Goal: Use online tool/utility: Utilize a website feature to perform a specific function

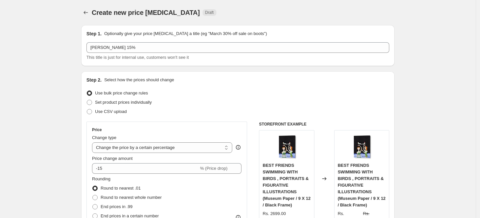
select select "percentage"
select select "collection"
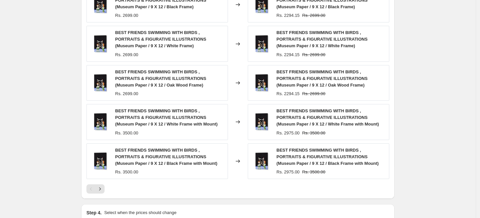
scroll to position [559, 0]
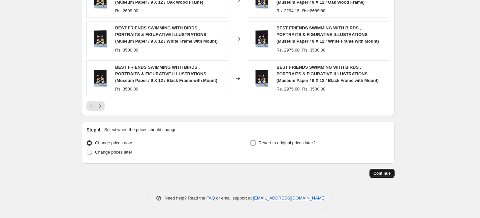
click at [386, 174] on span "Continue" at bounding box center [381, 173] width 17 height 5
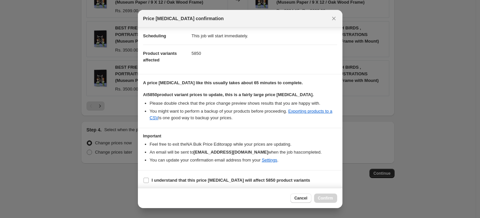
scroll to position [55, 0]
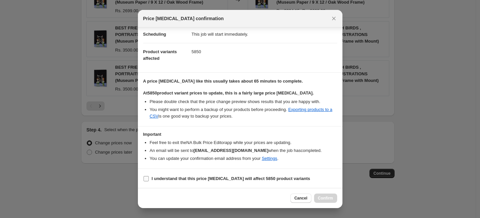
click at [212, 176] on b "I understand that this price [MEDICAL_DATA] will affect 5850 product variants" at bounding box center [231, 178] width 159 height 5
click at [149, 176] on input "I understand that this price [MEDICAL_DATA] will affect 5850 product variants" at bounding box center [145, 178] width 5 height 5
checkbox input "true"
click at [326, 196] on span "Confirm" at bounding box center [325, 197] width 15 height 5
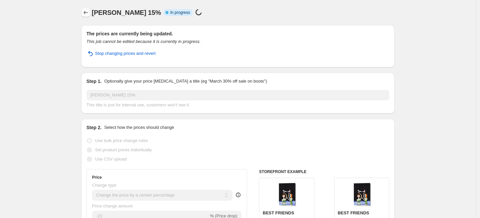
click at [86, 13] on icon "Price change jobs" at bounding box center [86, 12] width 4 height 3
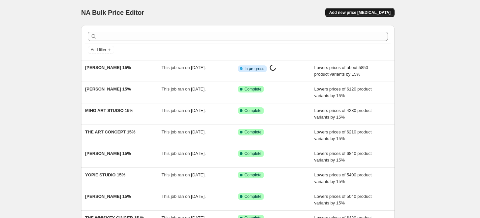
click at [362, 12] on span "Add new price [MEDICAL_DATA]" at bounding box center [359, 12] width 61 height 5
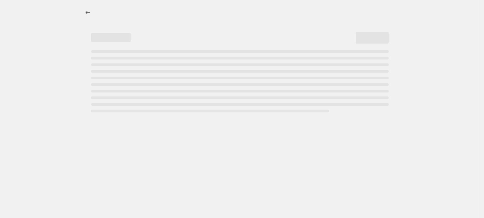
select select "percentage"
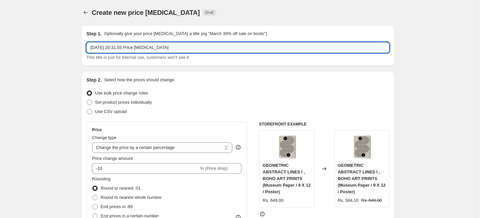
click at [269, 47] on input "[DATE] 20:31:55 Price [MEDICAL_DATA]" at bounding box center [237, 47] width 303 height 11
paste input "[PERSON_NAME]"
type input "[PERSON_NAME] 15%"
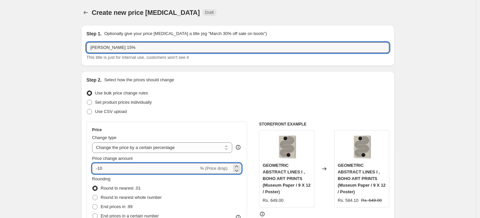
click at [135, 167] on input "-10" at bounding box center [145, 168] width 107 height 11
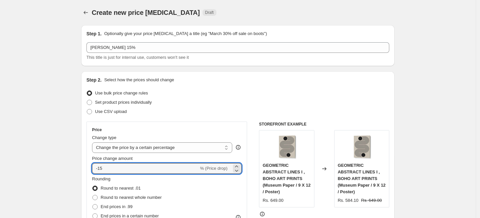
type input "-15"
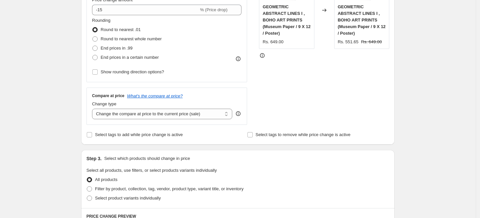
scroll to position [256, 0]
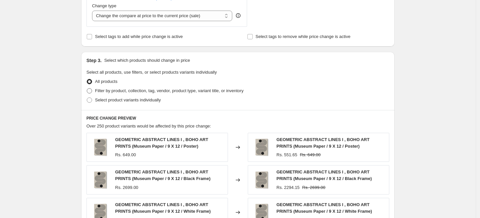
click at [104, 89] on span "Filter by product, collection, tag, vendor, product type, variant title, or inv…" at bounding box center [169, 90] width 148 height 5
click at [87, 88] on input "Filter by product, collection, tag, vendor, product type, variant title, or inv…" at bounding box center [87, 88] width 0 height 0
radio input "true"
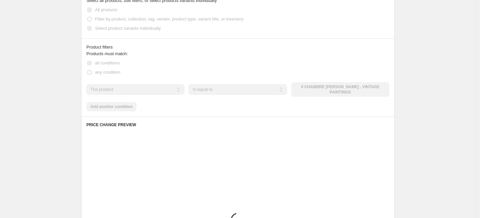
scroll to position [330, 0]
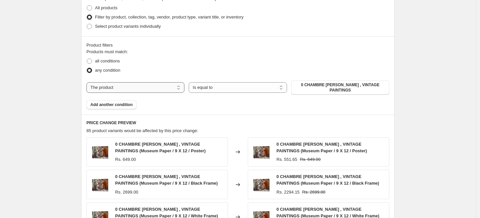
click at [169, 87] on select "The product The product's collection The product's tag The product's vendor The…" at bounding box center [135, 87] width 98 height 11
select select "collection"
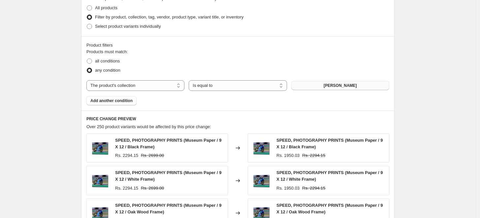
click at [373, 86] on button "[PERSON_NAME]" at bounding box center [340, 85] width 98 height 9
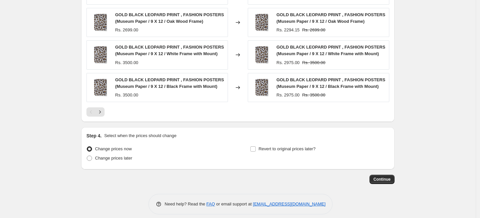
scroll to position [526, 0]
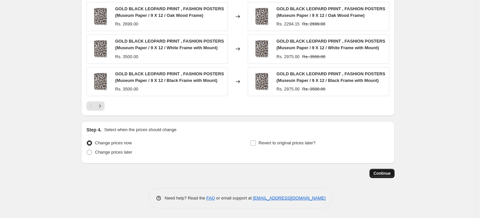
click at [388, 174] on span "Continue" at bounding box center [381, 173] width 17 height 5
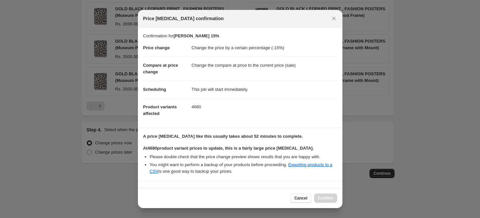
scroll to position [96, 0]
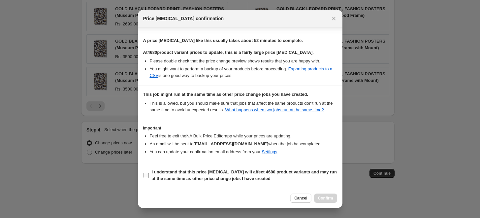
click at [172, 171] on b "I understand that this price [MEDICAL_DATA] will affect 4680 product variants a…" at bounding box center [244, 175] width 185 height 12
click at [149, 173] on input "I understand that this price [MEDICAL_DATA] will affect 4680 product variants a…" at bounding box center [145, 175] width 5 height 5
checkbox input "true"
click at [331, 201] on button "Confirm" at bounding box center [325, 197] width 23 height 9
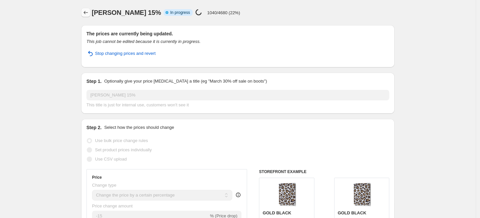
click at [87, 15] on icon "Price change jobs" at bounding box center [85, 12] width 7 height 7
